Goal: Task Accomplishment & Management: Manage account settings

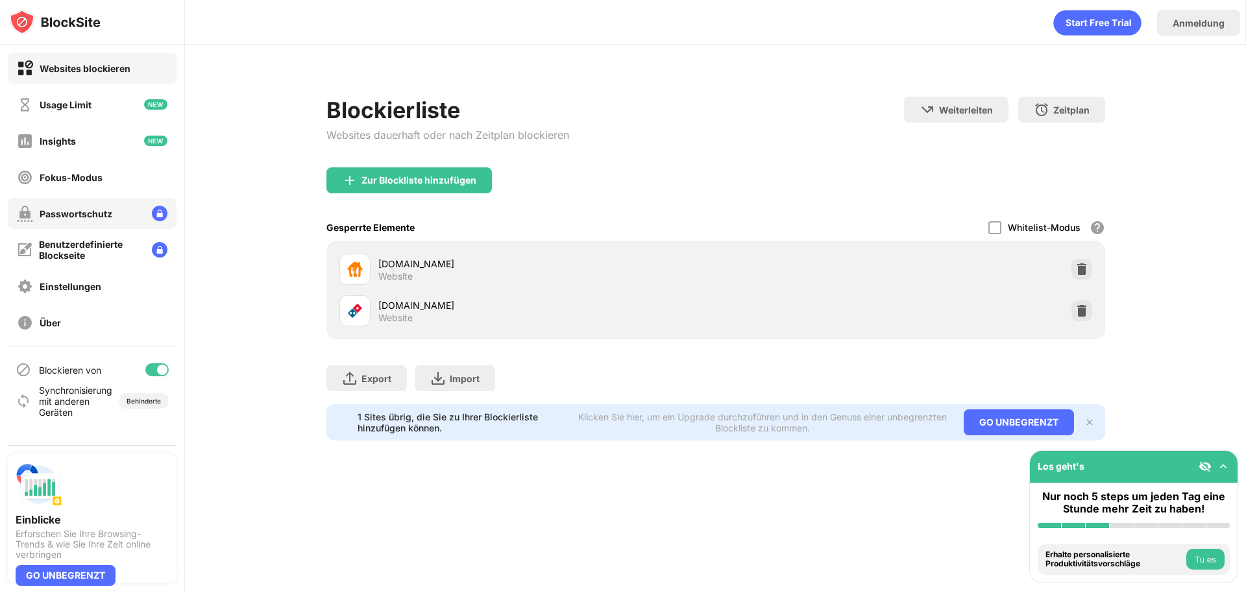
click at [73, 216] on div "Passwortschutz" at bounding box center [76, 213] width 73 height 11
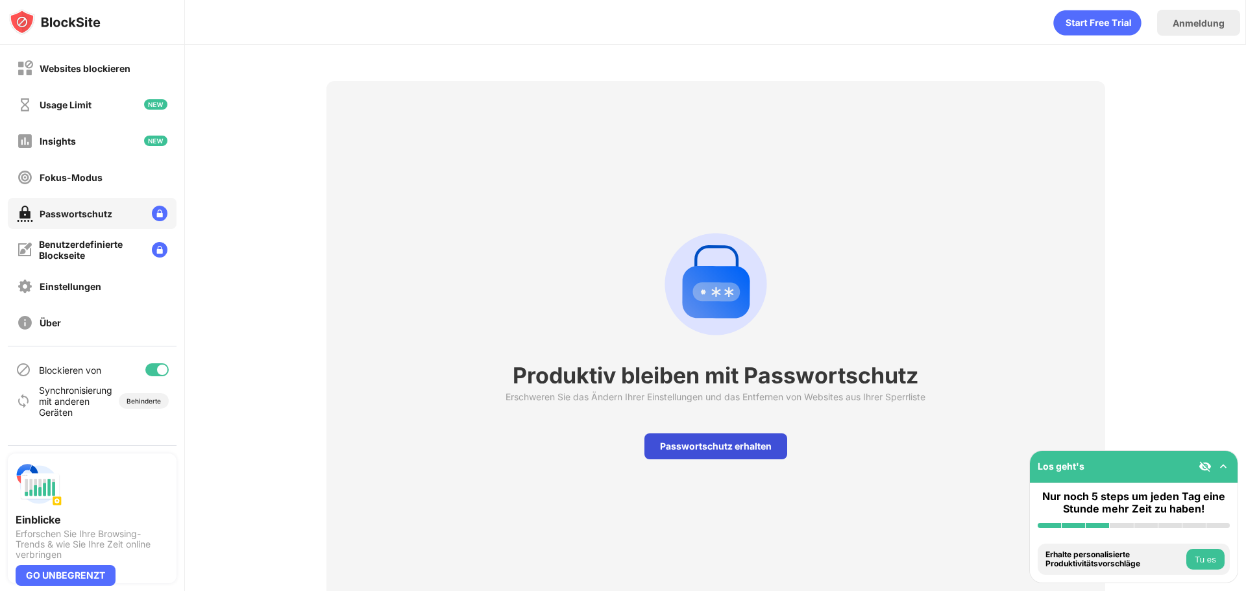
click at [707, 457] on div "Passwortschutz erhalten" at bounding box center [715, 447] width 143 height 26
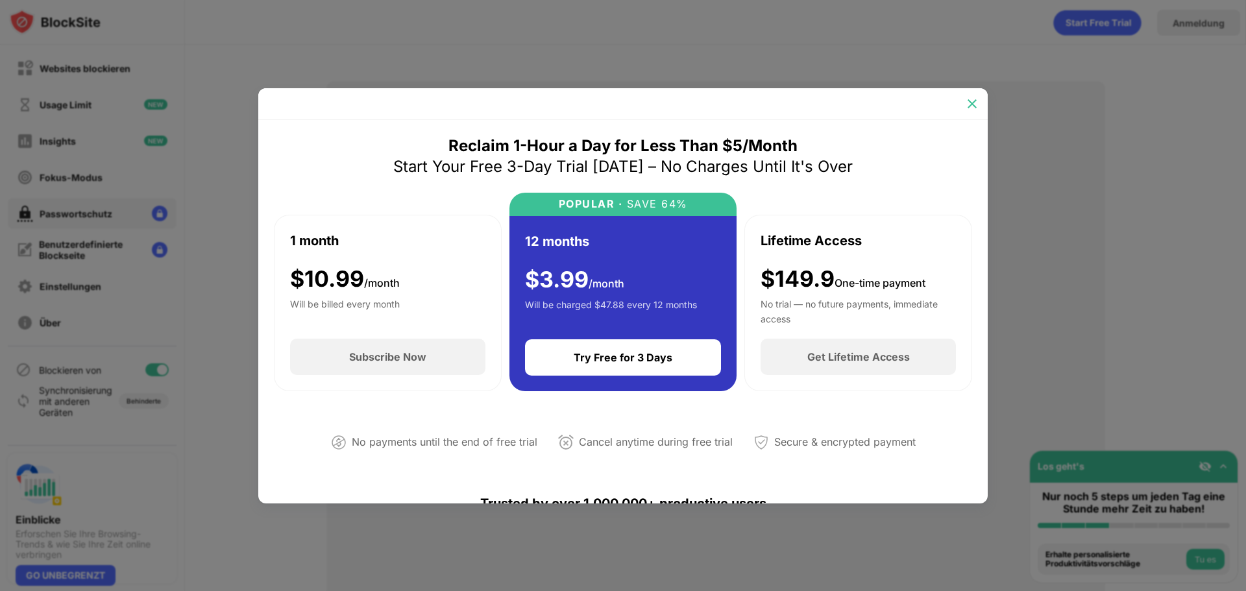
click at [977, 99] on img at bounding box center [972, 103] width 13 height 13
